Goal: Information Seeking & Learning: Check status

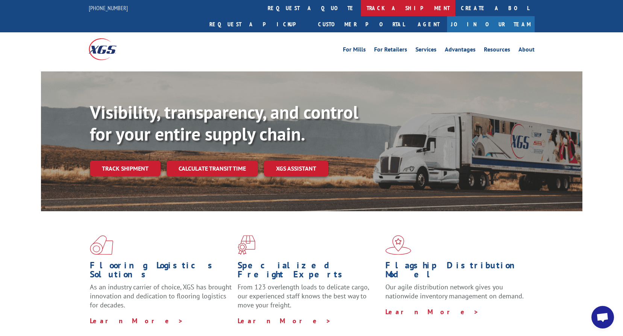
click at [361, 7] on link "track a shipment" at bounding box center [408, 8] width 94 height 16
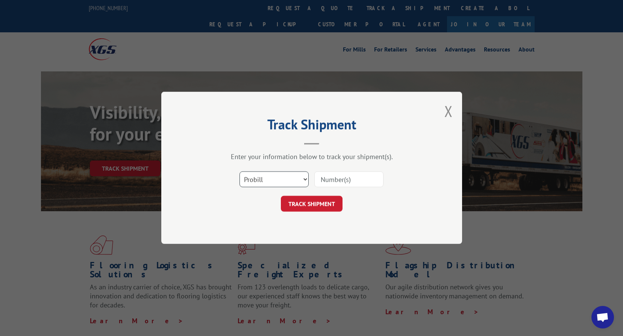
click at [288, 179] on select "Select category... Probill BOL PO" at bounding box center [274, 180] width 69 height 16
select select "bol"
click at [240, 172] on select "Select category... Probill BOL PO" at bounding box center [274, 180] width 69 height 16
click at [352, 183] on input at bounding box center [349, 180] width 69 height 16
paste input "2807756"
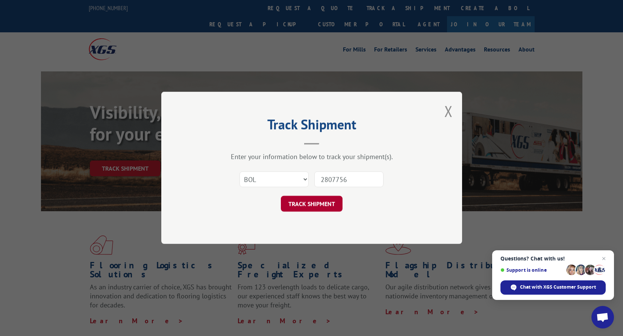
type input "2807756"
click at [315, 200] on button "TRACK SHIPMENT" at bounding box center [312, 204] width 62 height 16
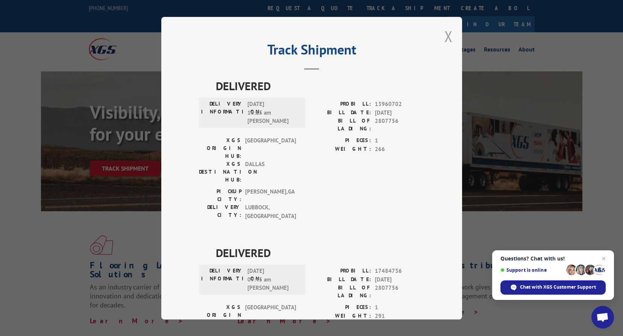
click at [445, 35] on button "Close modal" at bounding box center [449, 36] width 8 height 20
